Goal: Information Seeking & Learning: Learn about a topic

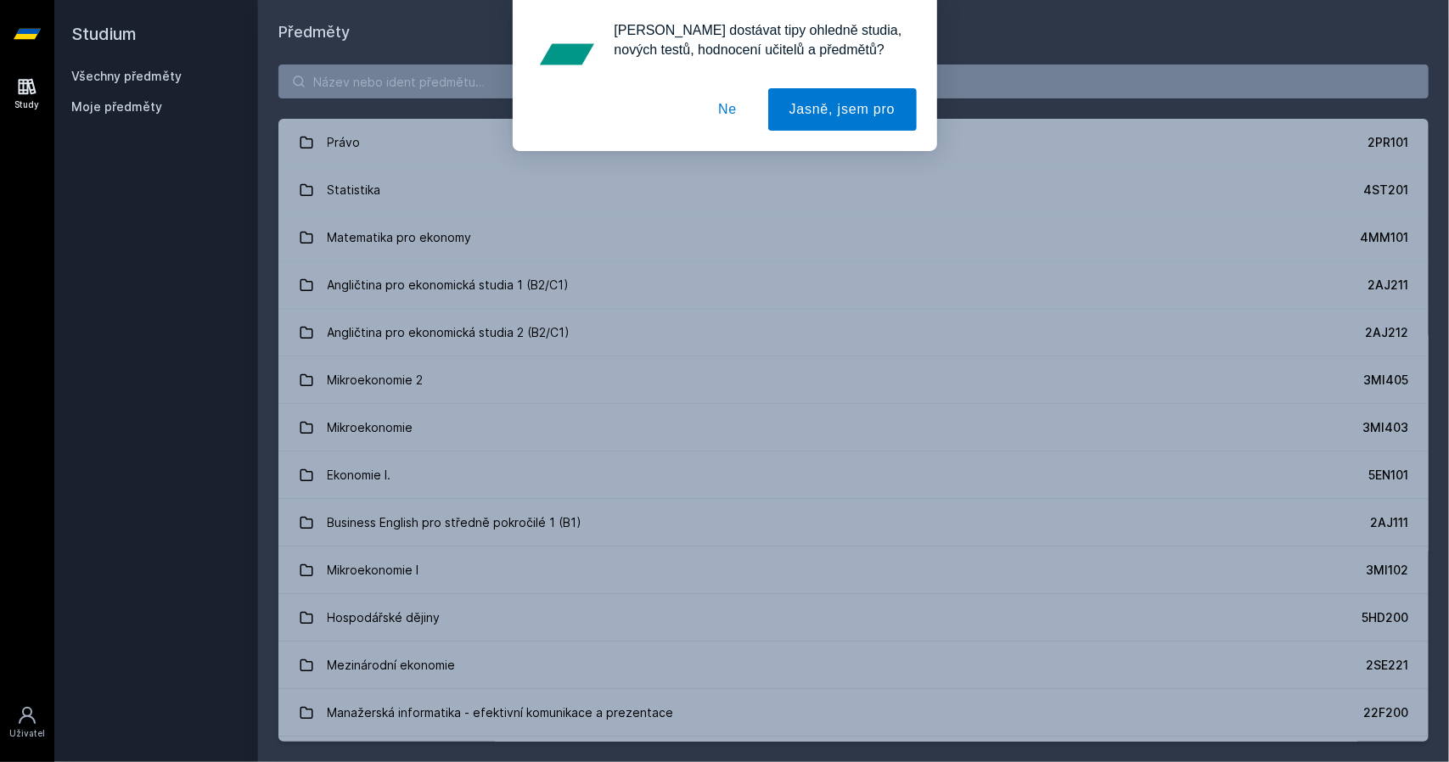
click at [728, 115] on button "Ne" at bounding box center [727, 109] width 61 height 42
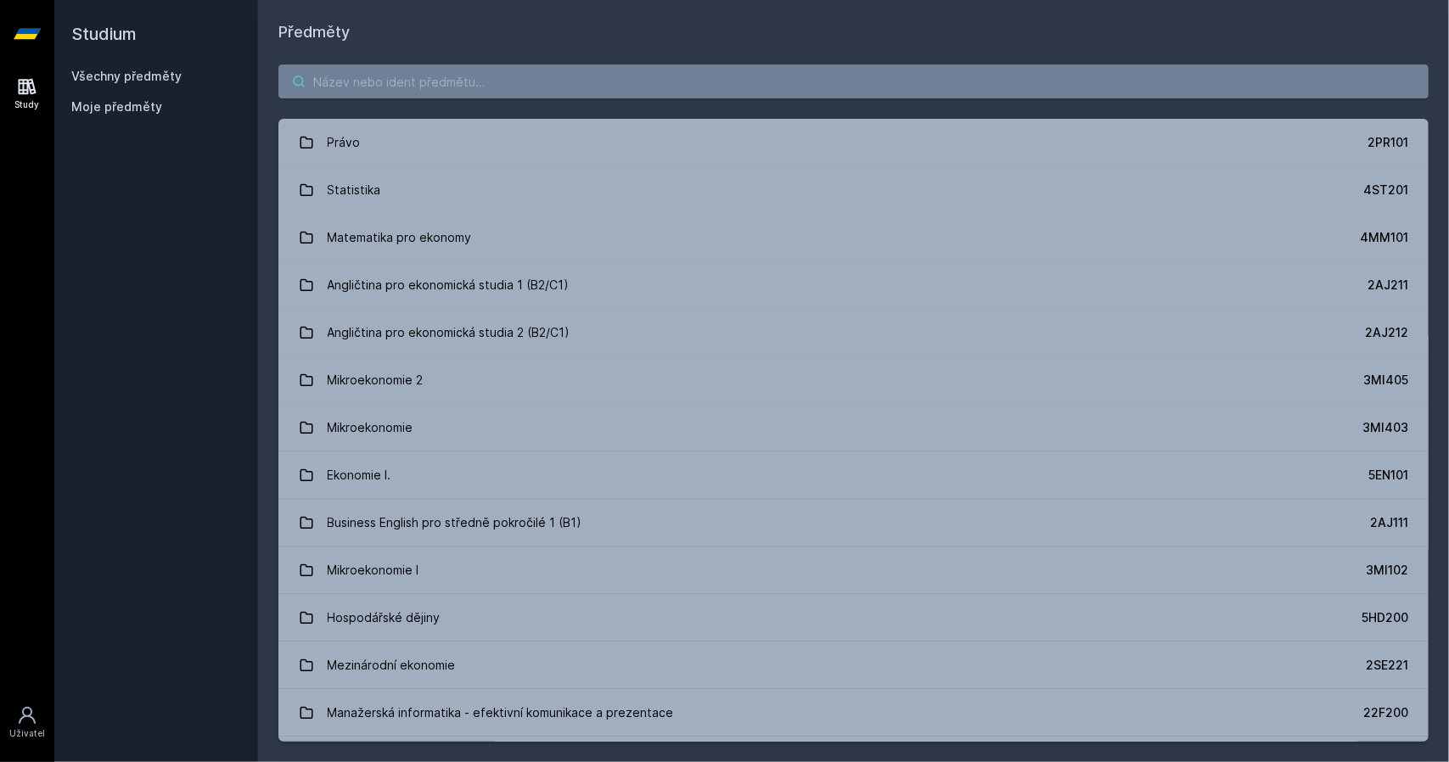
click at [478, 77] on input "search" at bounding box center [853, 81] width 1150 height 34
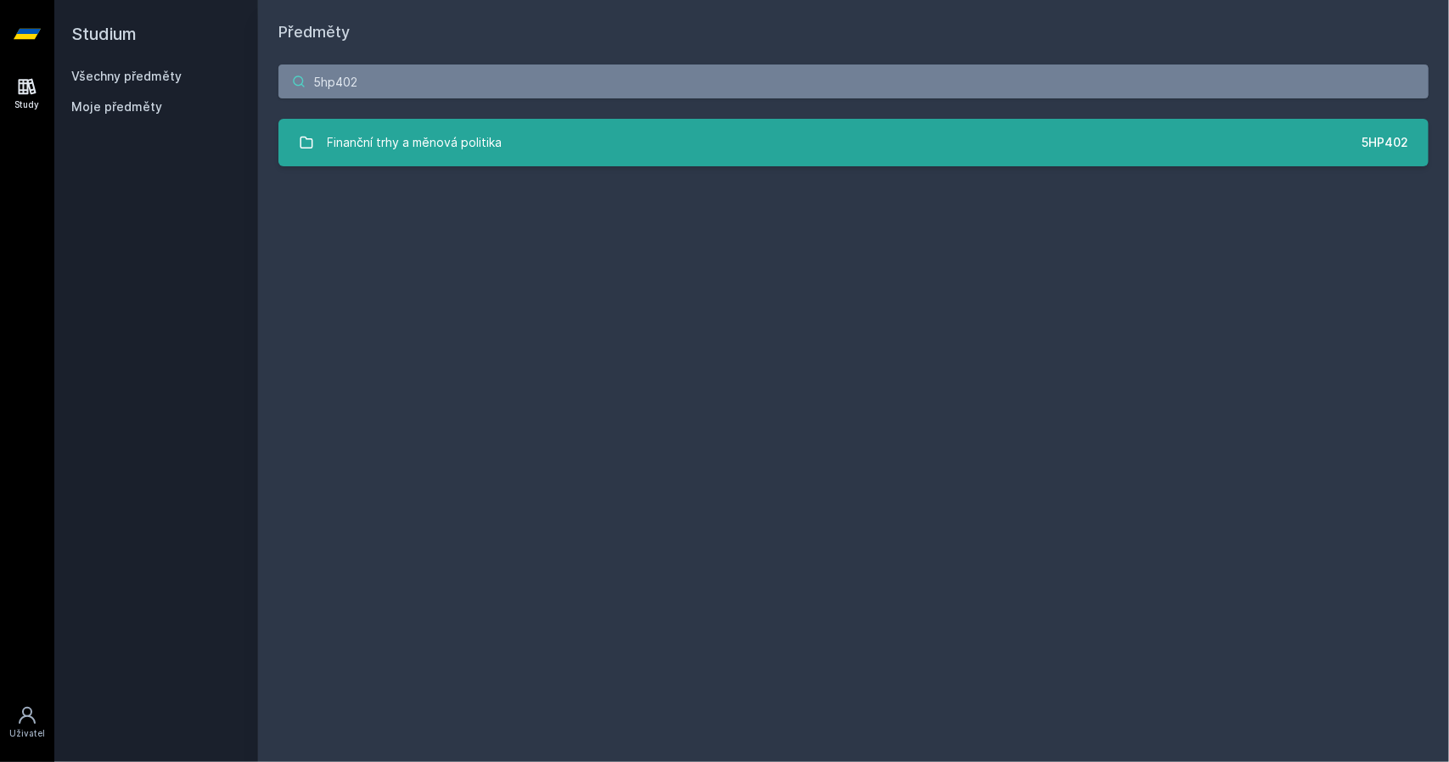
type input "5hp402"
click at [565, 142] on link "Finanční trhy a měnová politika 5HP402" at bounding box center [853, 143] width 1150 height 48
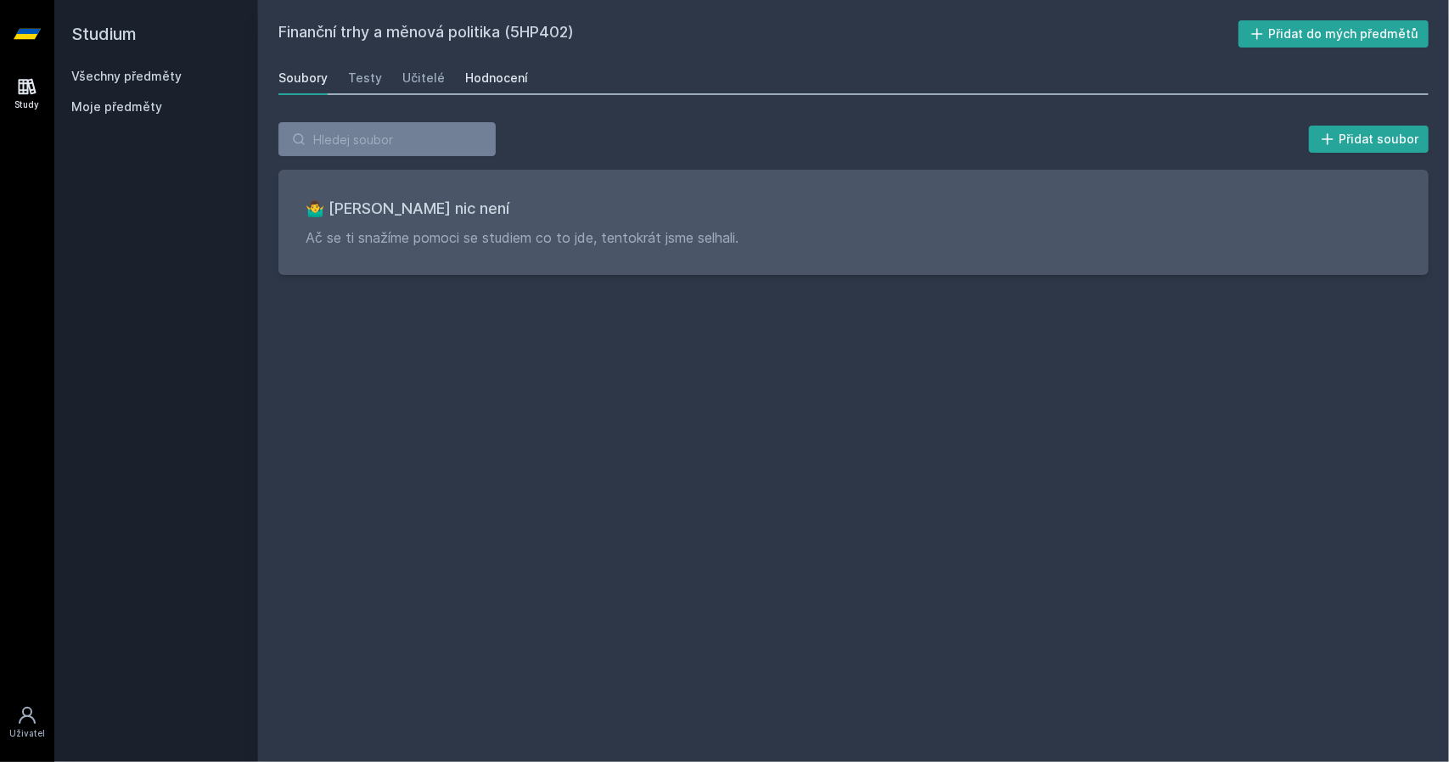
click at [487, 82] on div "Hodnocení" at bounding box center [496, 78] width 63 height 17
click at [410, 74] on div "Učitelé" at bounding box center [423, 78] width 42 height 17
click at [369, 77] on div "Testy" at bounding box center [365, 78] width 34 height 17
click at [298, 65] on link "Soubory" at bounding box center [302, 78] width 49 height 34
